Goal: Information Seeking & Learning: Understand process/instructions

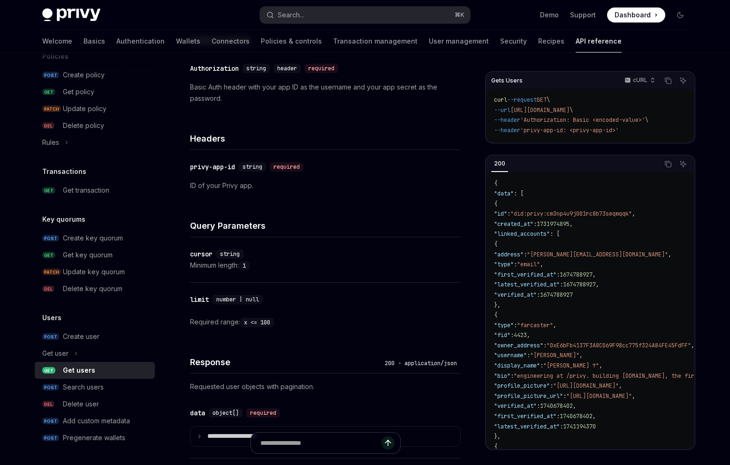
scroll to position [158, 0]
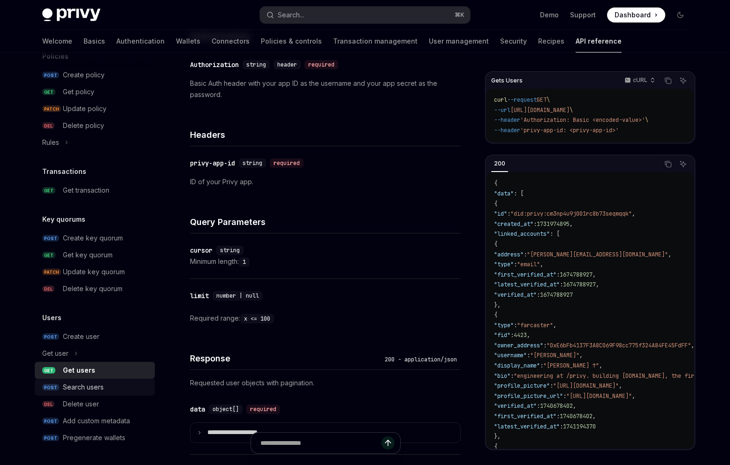
click at [88, 392] on div "Search users" at bounding box center [83, 387] width 41 height 11
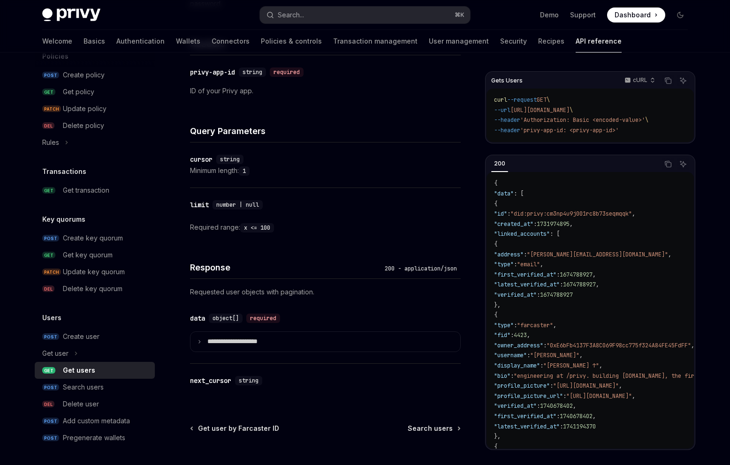
scroll to position [332, 0]
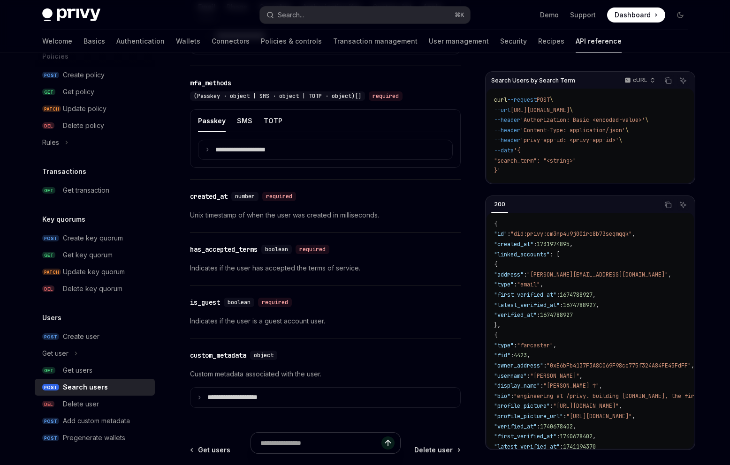
scroll to position [696, 0]
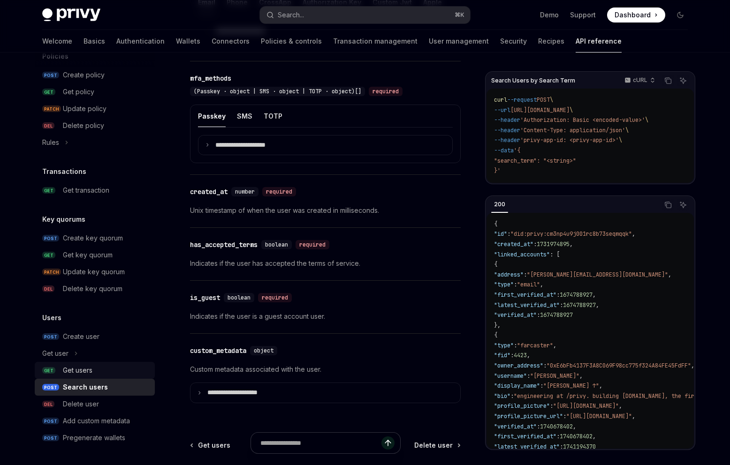
click at [84, 373] on div "Get users" at bounding box center [78, 370] width 30 height 11
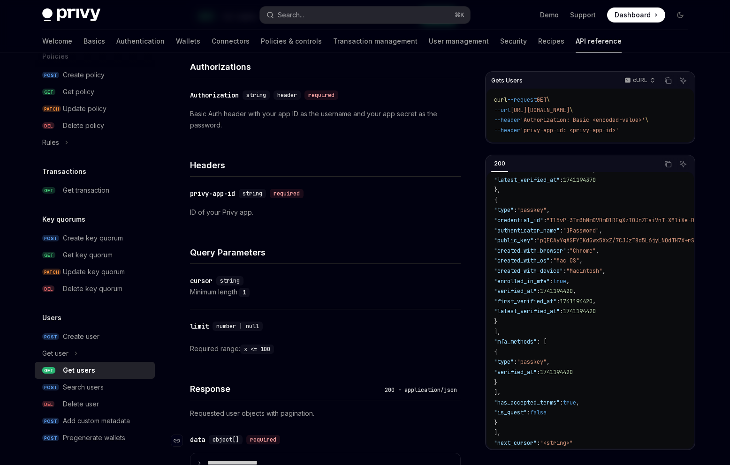
scroll to position [332, 0]
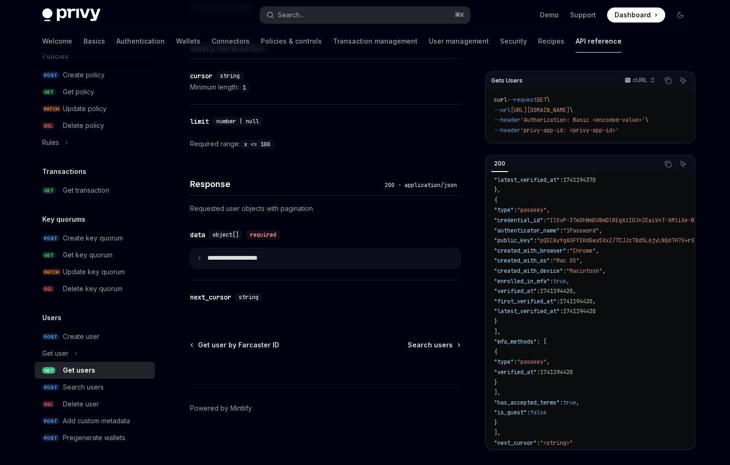
click at [216, 261] on p "**********" at bounding box center [239, 258] width 65 height 8
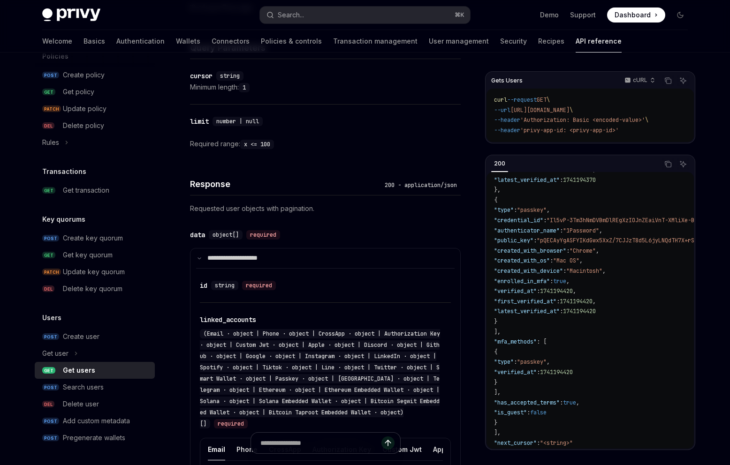
click at [219, 275] on div "​ id string required" at bounding box center [325, 286] width 251 height 34
click at [221, 263] on summary "**********" at bounding box center [325, 259] width 270 height 20
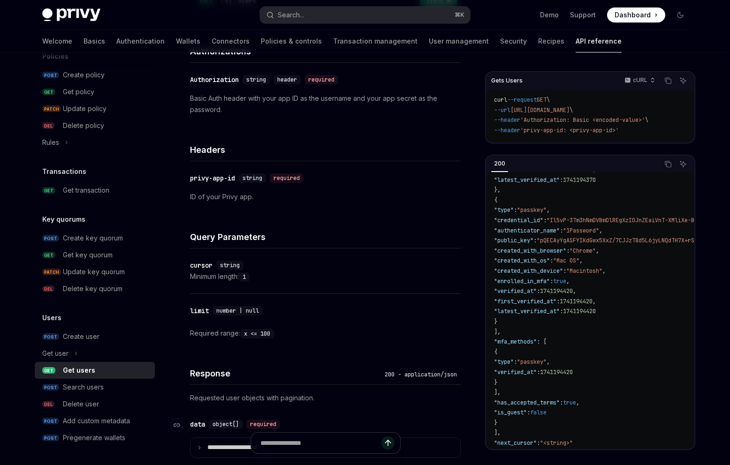
scroll to position [137, 0]
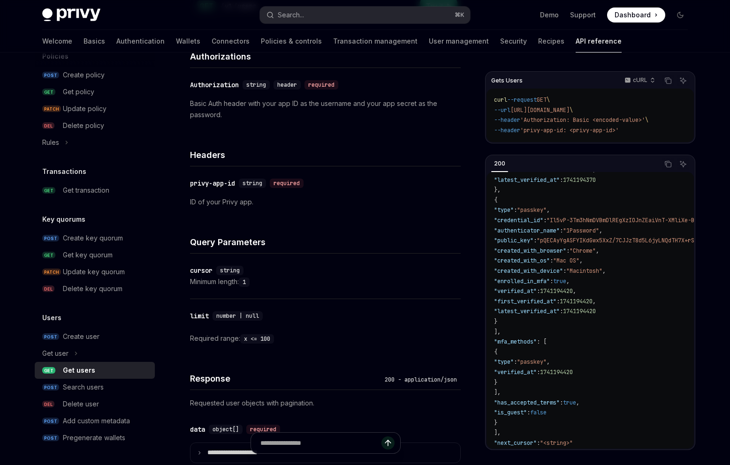
type textarea "*"
